Goal: Task Accomplishment & Management: Use online tool/utility

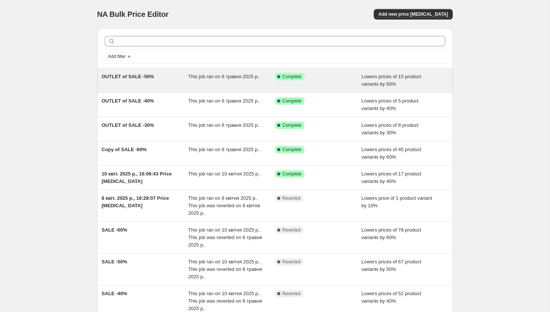
click at [140, 80] on div "OUTLET of SALE -50%" at bounding box center [145, 80] width 87 height 15
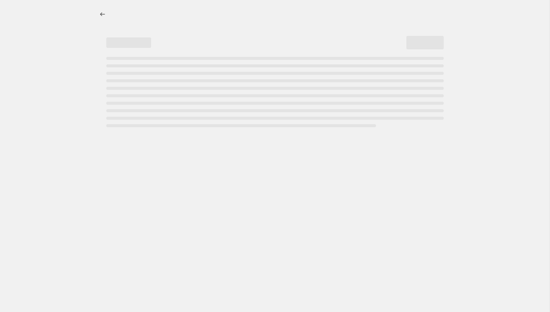
select select "percentage"
select select "collection"
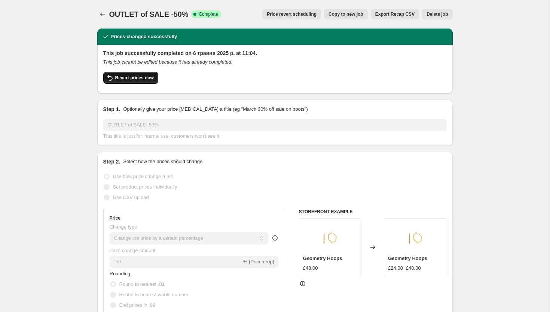
click at [147, 80] on span "Revert prices now" at bounding box center [134, 78] width 39 height 6
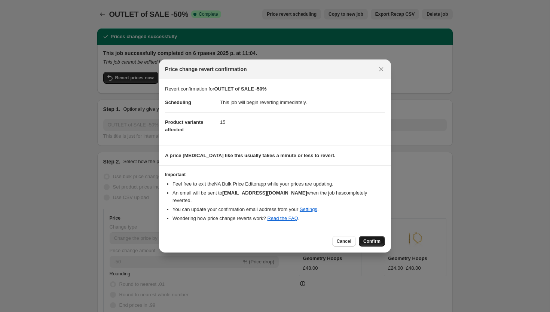
click at [373, 239] on span "Confirm" at bounding box center [372, 242] width 17 height 6
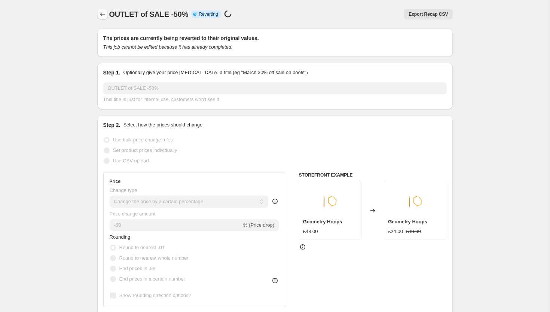
click at [106, 11] on icon "Price change jobs" at bounding box center [102, 13] width 7 height 7
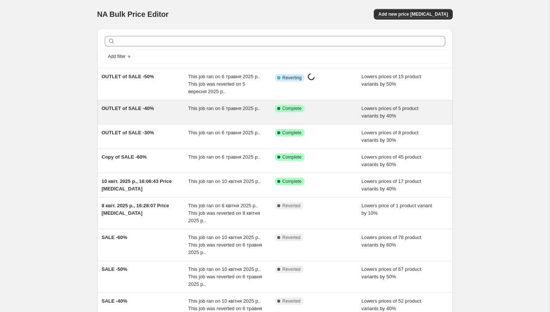
click at [234, 116] on div "This job ran on 6 травня 2025 р.." at bounding box center [231, 112] width 87 height 15
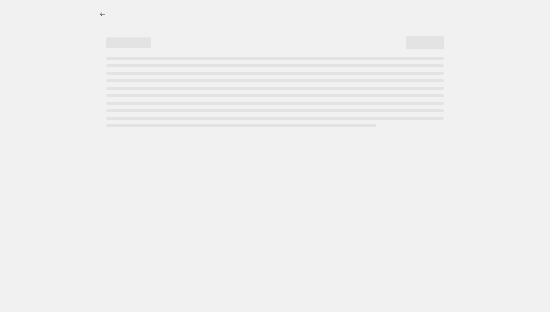
select select "percentage"
select select "collection"
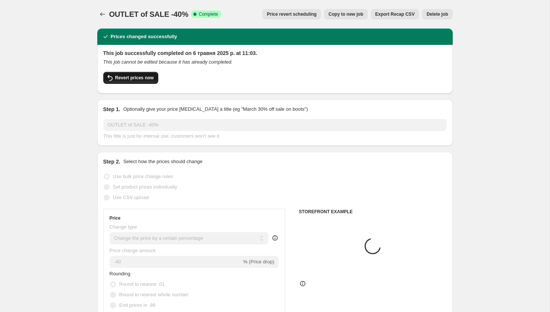
click at [128, 80] on span "Revert prices now" at bounding box center [134, 78] width 39 height 6
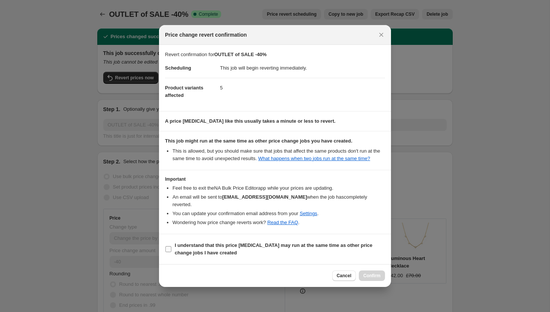
click at [191, 251] on b "I understand that this price change job may run at the same time as other price…" at bounding box center [274, 249] width 198 height 13
click at [172, 251] on input "I understand that this price change job may run at the same time as other price…" at bounding box center [169, 249] width 6 height 6
checkbox input "true"
click at [366, 274] on span "Confirm" at bounding box center [372, 276] width 17 height 6
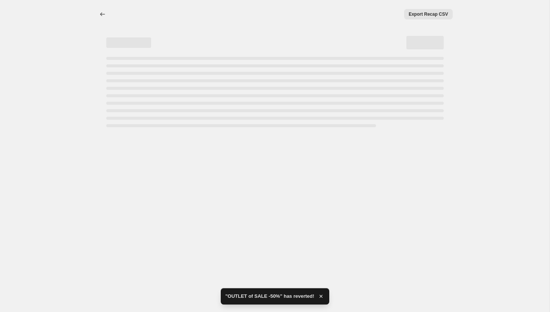
select select "percentage"
select select "collection"
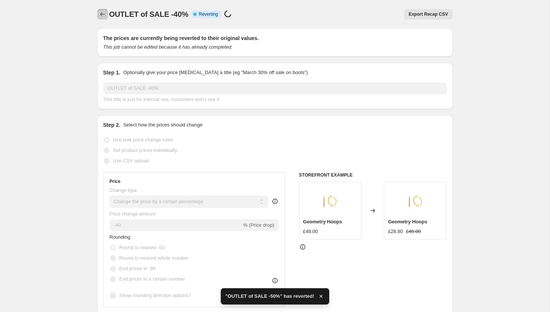
click at [98, 16] on button "Price change jobs" at bounding box center [102, 14] width 10 height 10
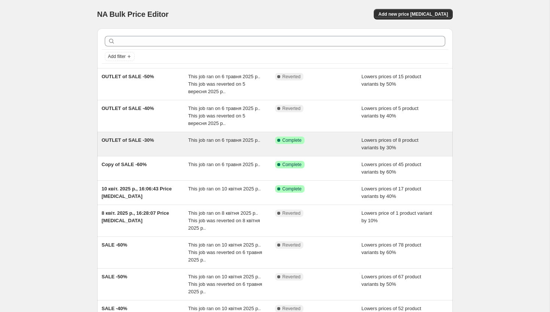
click at [172, 143] on div "OUTLET of SALE -30%" at bounding box center [145, 144] width 87 height 15
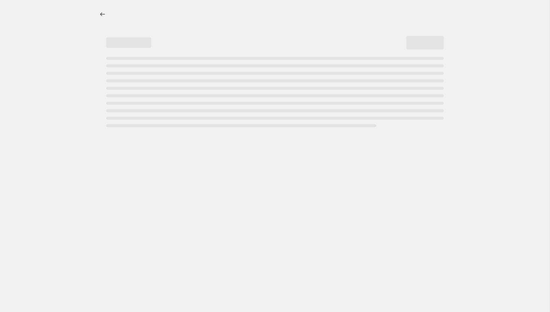
select select "percentage"
select select "collection"
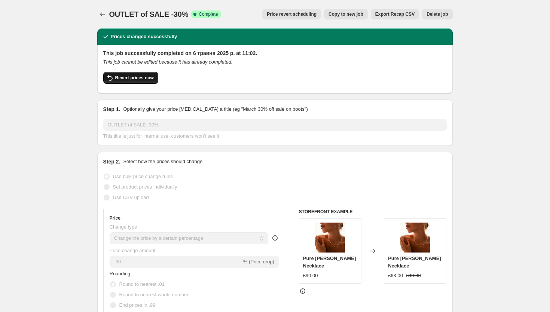
click at [124, 75] on button "Revert prices now" at bounding box center [130, 78] width 55 height 12
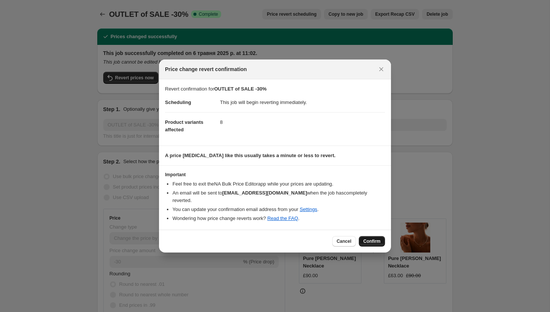
click at [376, 239] on span "Confirm" at bounding box center [372, 242] width 17 height 6
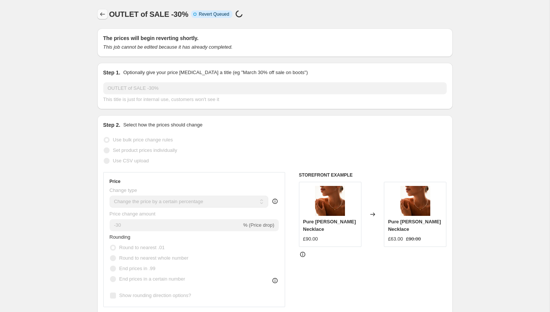
click at [101, 15] on icon "Price change jobs" at bounding box center [102, 13] width 7 height 7
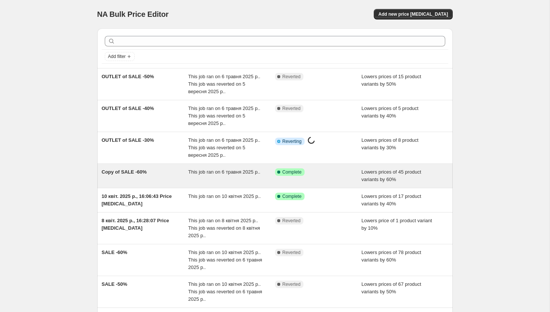
click at [173, 177] on div "Copy of SALE -60%" at bounding box center [145, 176] width 87 height 15
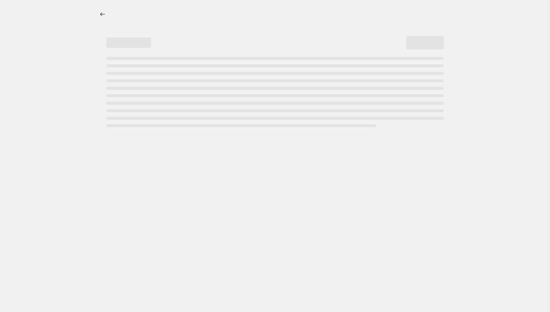
select select "percentage"
select select "collection"
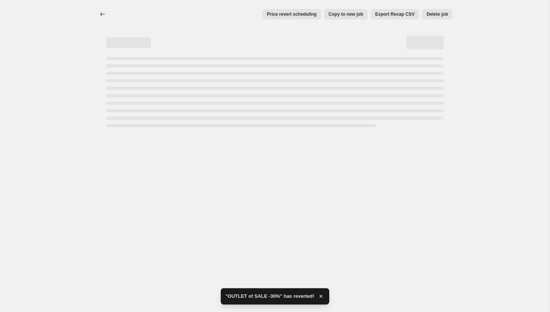
select select "percentage"
select select "collection"
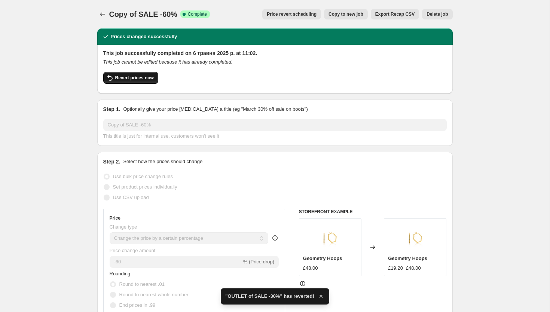
click at [150, 82] on button "Revert prices now" at bounding box center [130, 78] width 55 height 12
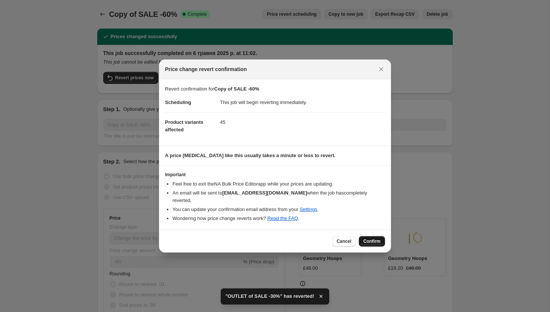
click at [378, 239] on span "Confirm" at bounding box center [372, 242] width 17 height 6
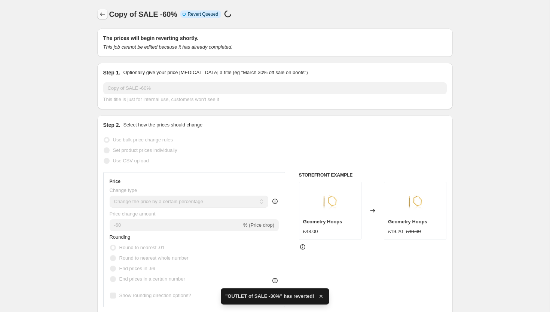
click at [104, 10] on button "Price change jobs" at bounding box center [102, 14] width 10 height 10
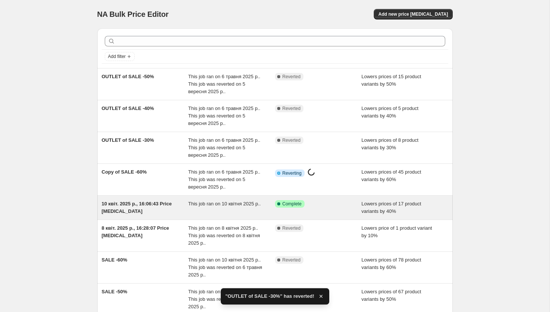
click at [168, 204] on div "10 квіт. 2025 р., 16:06:43 Price change job" at bounding box center [145, 207] width 87 height 15
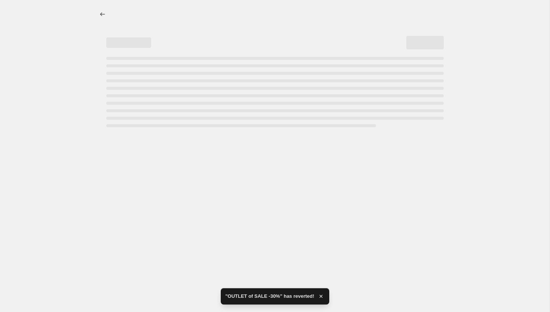
select select "percentage"
select select "collection"
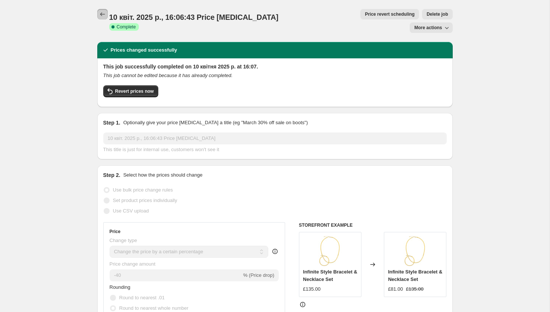
click at [99, 13] on icon "Price change jobs" at bounding box center [102, 13] width 7 height 7
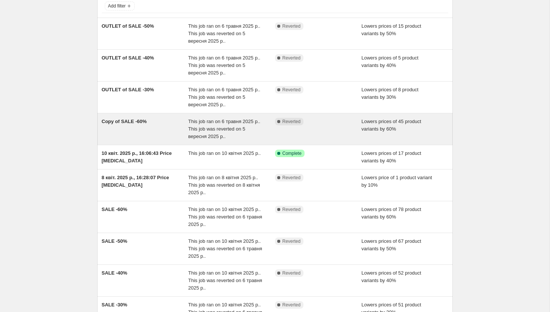
scroll to position [51, 0]
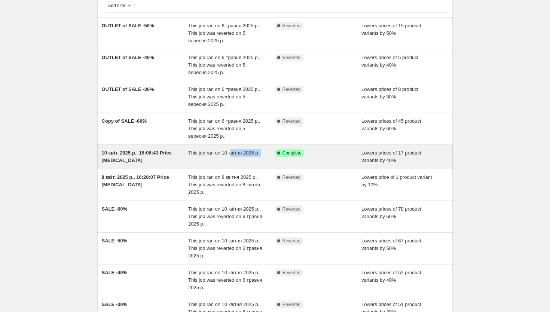
click at [233, 156] on div "This job ran on 10 квітня 2025 р.." at bounding box center [231, 156] width 87 height 15
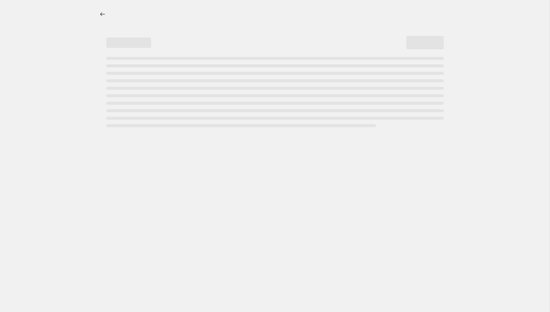
select select "percentage"
select select "collection"
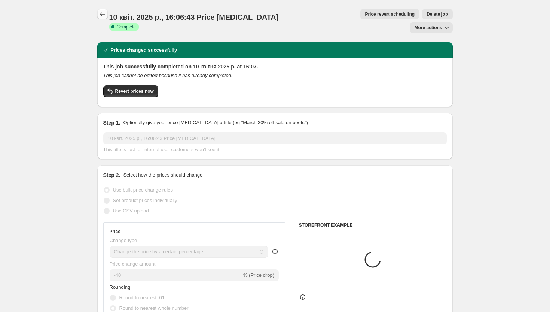
click at [106, 16] on button "Price change jobs" at bounding box center [102, 14] width 10 height 10
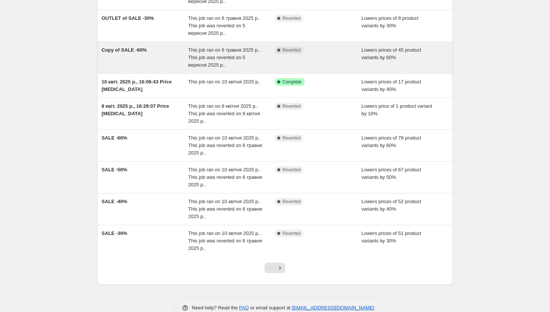
scroll to position [141, 0]
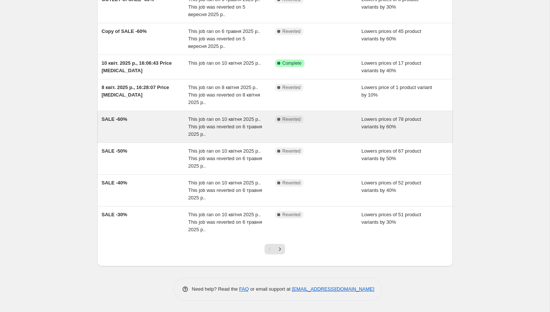
click at [161, 127] on div "SALE -60%" at bounding box center [145, 127] width 87 height 22
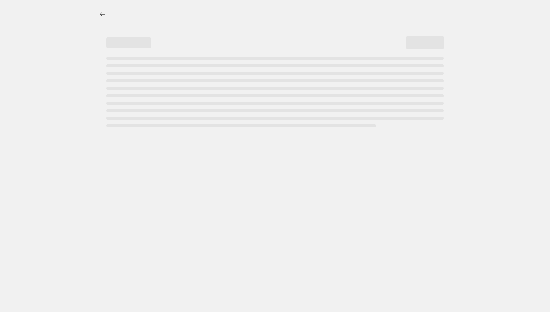
select select "percentage"
select select "collection"
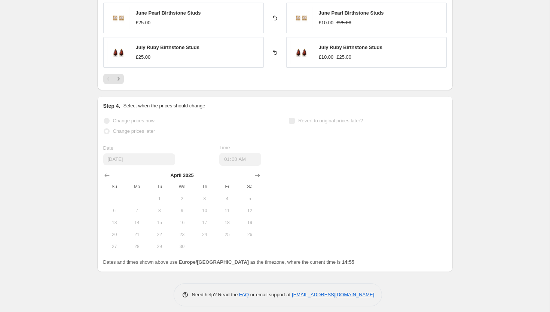
scroll to position [670, 0]
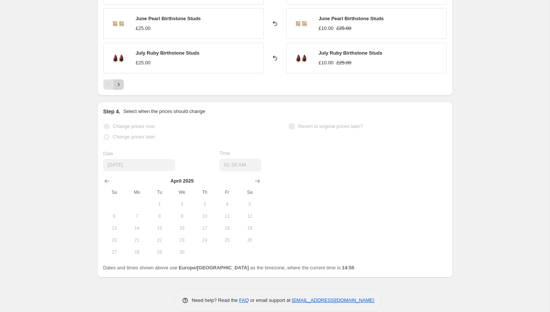
click at [120, 87] on icon "Next" at bounding box center [118, 84] width 7 height 7
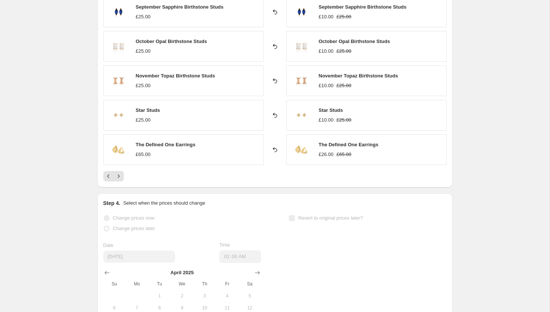
scroll to position [580, 0]
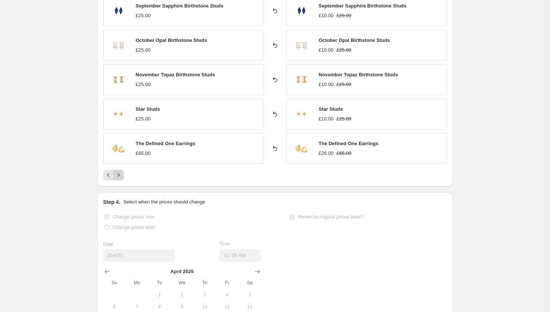
click at [121, 173] on icon "Next" at bounding box center [118, 175] width 7 height 7
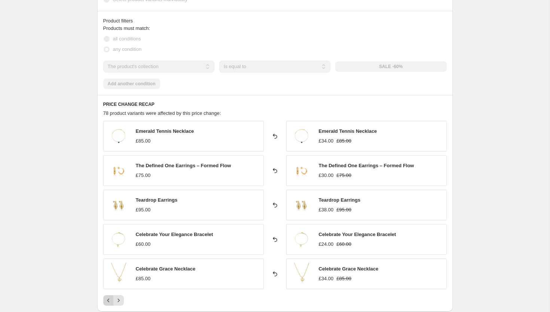
scroll to position [314, 0]
